Goal: Task Accomplishment & Management: Complete application form

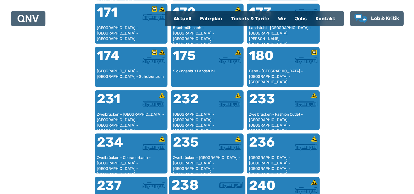
scroll to position [388, 0]
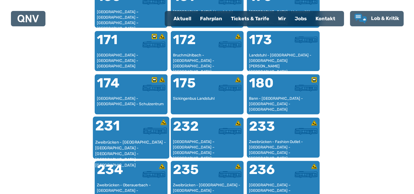
click at [145, 145] on div "Zweibrücken - [GEOGRAPHIC_DATA] - [GEOGRAPHIC_DATA] - [GEOGRAPHIC_DATA] - [GEOG…" at bounding box center [131, 147] width 72 height 17
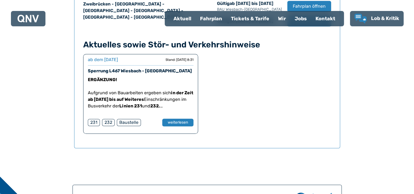
scroll to position [333, 0]
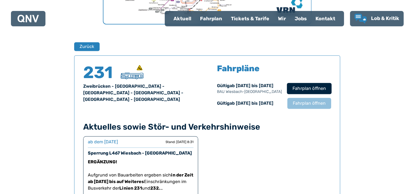
click at [305, 89] on span "Fahrplan öffnen" at bounding box center [309, 88] width 33 height 7
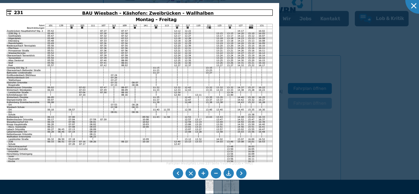
click at [326, 62] on div at bounding box center [209, 97] width 419 height 194
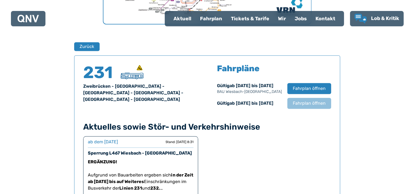
click at [317, 18] on div "Kontakt" at bounding box center [325, 19] width 28 height 14
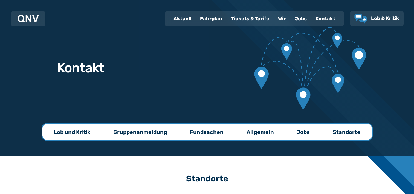
scroll to position [55, 0]
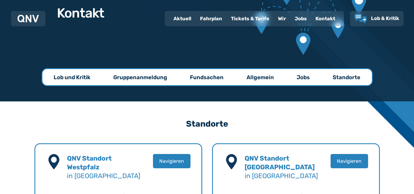
click at [213, 78] on p "Fundsachen" at bounding box center [207, 77] width 34 height 8
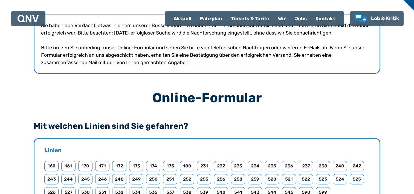
scroll to position [219, 0]
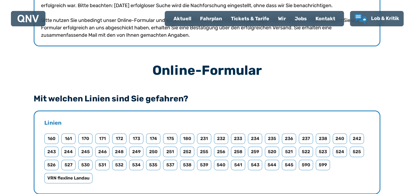
scroll to position [55, 0]
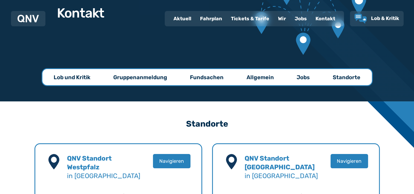
scroll to position [361, 0]
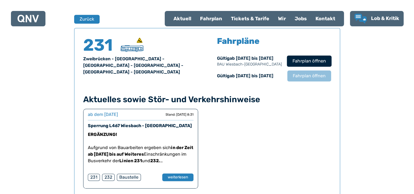
click at [295, 59] on span "Fahrplan öffnen" at bounding box center [309, 61] width 33 height 7
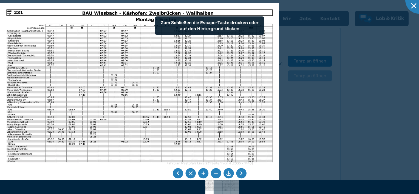
click at [187, 78] on img at bounding box center [139, 101] width 279 height 197
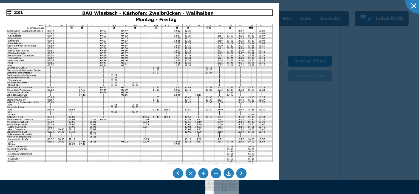
click at [191, 174] on li at bounding box center [190, 173] width 10 height 10
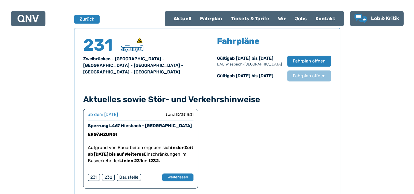
scroll to position [169, 0]
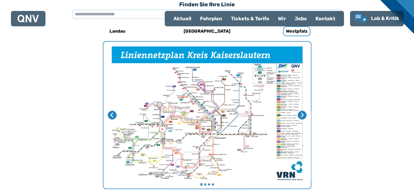
click at [217, 20] on div "Fahrplan" at bounding box center [211, 19] width 31 height 14
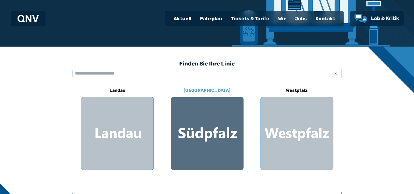
scroll to position [137, 0]
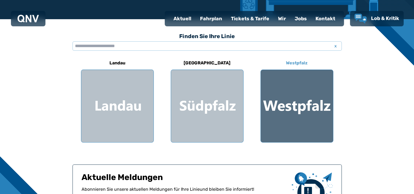
click at [286, 115] on div at bounding box center [297, 106] width 72 height 72
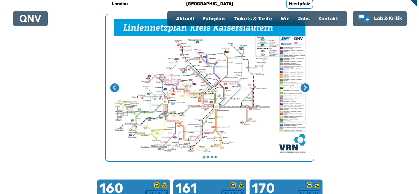
scroll to position [169, 0]
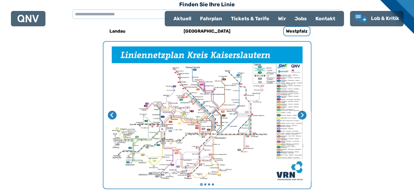
click at [293, 113] on img "1 von 4" at bounding box center [208, 115] width 208 height 147
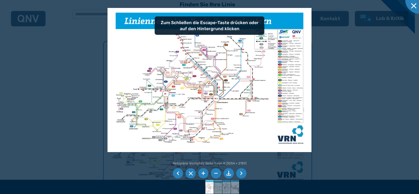
click at [245, 146] on img at bounding box center [209, 80] width 204 height 144
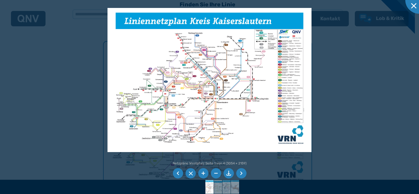
click at [241, 176] on li at bounding box center [241, 173] width 10 height 10
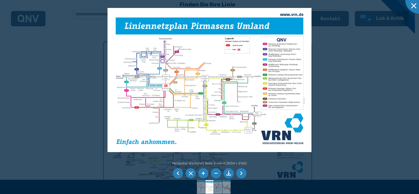
click at [241, 176] on li at bounding box center [241, 173] width 10 height 10
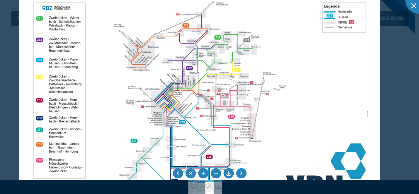
click at [108, 63] on img at bounding box center [199, 87] width 361 height 255
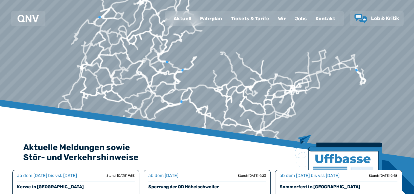
click at [320, 19] on div "Kontakt" at bounding box center [325, 19] width 28 height 14
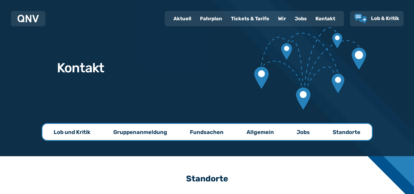
click at [217, 133] on p "Fundsachen" at bounding box center [207, 132] width 34 height 8
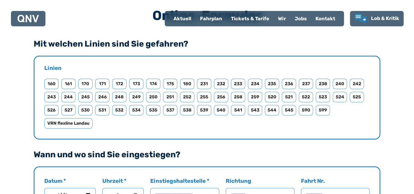
scroll to position [329, 0]
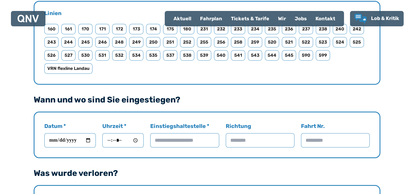
click at [69, 138] on input "Datum *" at bounding box center [69, 140] width 51 height 14
click at [67, 141] on input "Datum *" at bounding box center [69, 140] width 51 height 14
click at [88, 140] on input "Datum *" at bounding box center [69, 140] width 51 height 14
type input "**********"
click at [116, 138] on input "Uhrzeit *" at bounding box center [122, 140] width 41 height 14
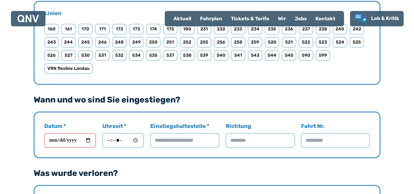
click at [108, 139] on input "Uhrzeit *" at bounding box center [122, 140] width 41 height 14
click at [125, 138] on input "Uhrzeit *" at bounding box center [122, 140] width 41 height 14
click at [128, 139] on input "Uhrzeit *" at bounding box center [122, 140] width 41 height 14
type input "*****"
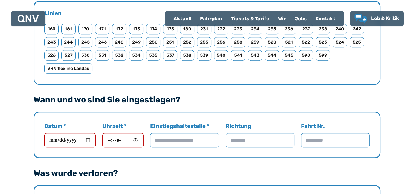
click at [164, 138] on input "Einstiegshaltestelle *" at bounding box center [184, 140] width 69 height 14
type input "********"
click at [249, 133] on input "Richtung" at bounding box center [260, 140] width 69 height 14
type input "**********"
click at [251, 148] on div "**********" at bounding box center [207, 134] width 347 height 47
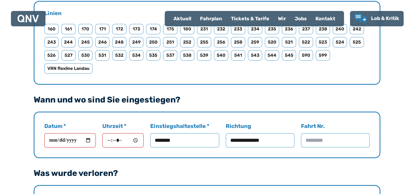
scroll to position [383, 0]
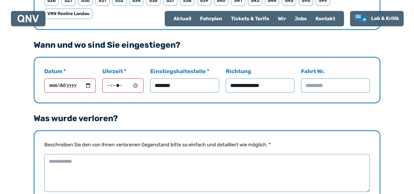
click at [136, 154] on textarea "Beschreiben Sie den von Ihnen verlorenen Gegenstand bitte so einfach und detail…" at bounding box center [207, 173] width 326 height 38
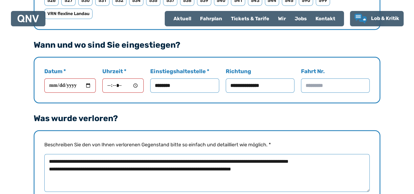
click at [232, 167] on textarea "**********" at bounding box center [207, 173] width 326 height 38
click at [242, 169] on textarea "**********" at bounding box center [207, 173] width 326 height 38
click at [283, 173] on textarea "**********" at bounding box center [207, 173] width 326 height 38
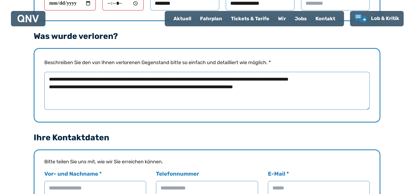
scroll to position [520, 0]
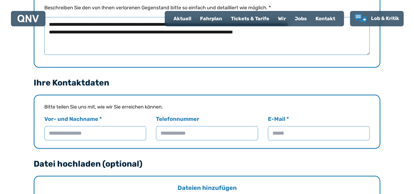
type textarea "**********"
click at [115, 131] on input "Vor- und Nachname *" at bounding box center [95, 133] width 102 height 14
type input "**********"
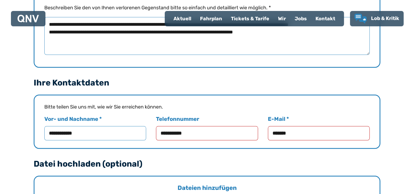
type input "**********"
click at [141, 163] on legend "Datei hochladen (optional)" at bounding box center [88, 164] width 109 height 8
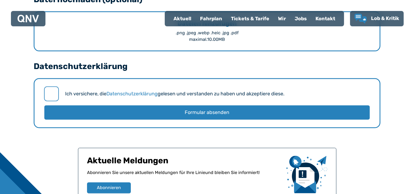
scroll to position [657, 0]
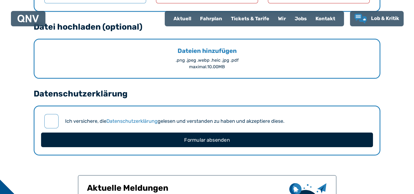
click at [202, 134] on button "Formular absenden" at bounding box center [207, 139] width 332 height 15
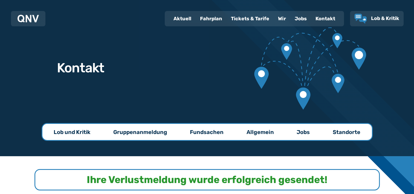
click at [215, 129] on p "Fundsachen" at bounding box center [207, 132] width 34 height 8
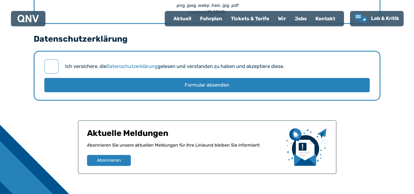
scroll to position [782, 0]
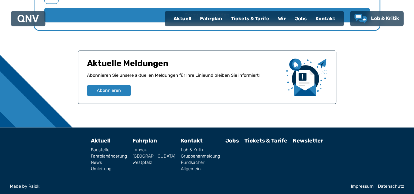
click at [188, 160] on link "Fundsachen" at bounding box center [200, 162] width 39 height 4
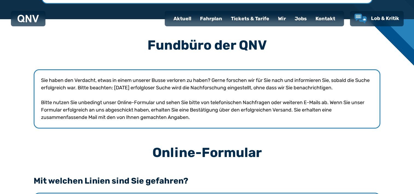
scroll to position [55, 0]
